Goal: Task Accomplishment & Management: Manage account settings

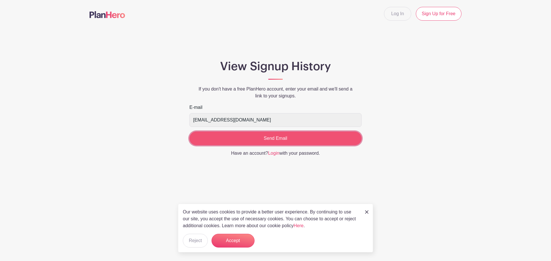
click at [320, 143] on input "Send Email" at bounding box center [275, 139] width 172 height 14
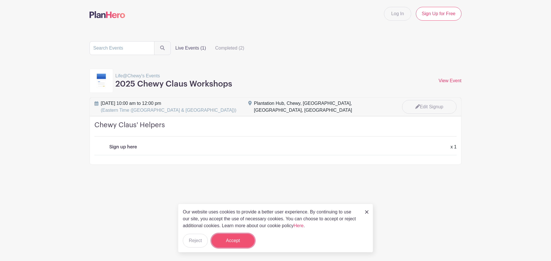
drag, startPoint x: 229, startPoint y: 240, endPoint x: 229, endPoint y: 244, distance: 4.3
click at [229, 240] on button "Accept" at bounding box center [232, 241] width 43 height 14
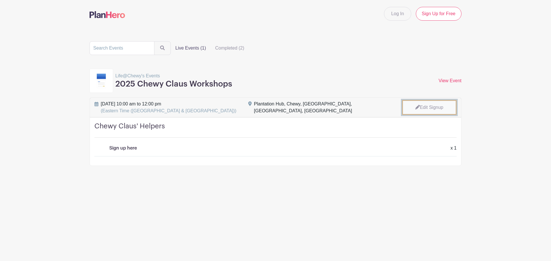
click at [438, 104] on link "Edit Signup" at bounding box center [429, 107] width 55 height 15
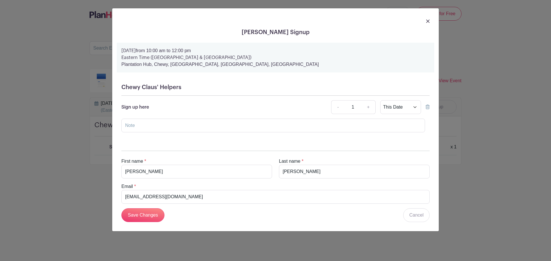
click at [428, 108] on icon at bounding box center [428, 107] width 4 height 5
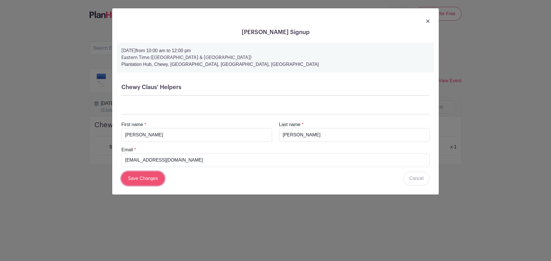
click at [150, 179] on input "Save Changes" at bounding box center [142, 179] width 43 height 14
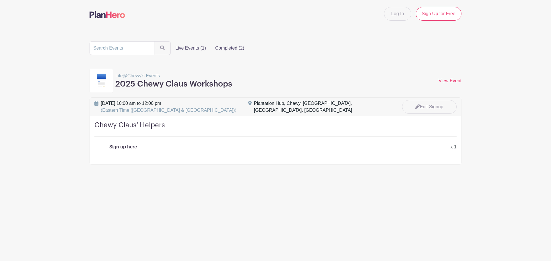
click at [238, 46] on label "Completed (2)" at bounding box center [230, 47] width 38 height 11
click at [0, 0] on input "Completed (2)" at bounding box center [0, 0] width 0 height 0
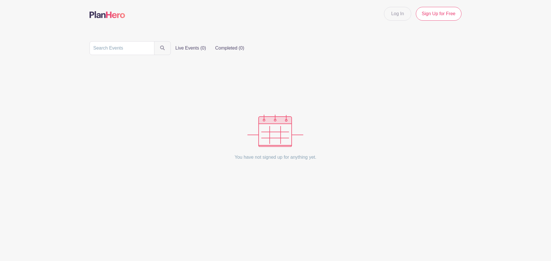
click at [198, 48] on label "Live Events (0)" at bounding box center [191, 47] width 40 height 11
click at [0, 0] on input "Live Events (0)" at bounding box center [0, 0] width 0 height 0
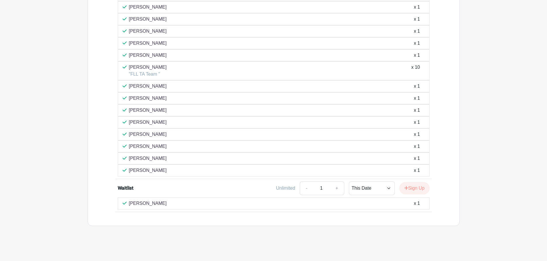
scroll to position [497, 0]
